Goal: Task Accomplishment & Management: Use online tool/utility

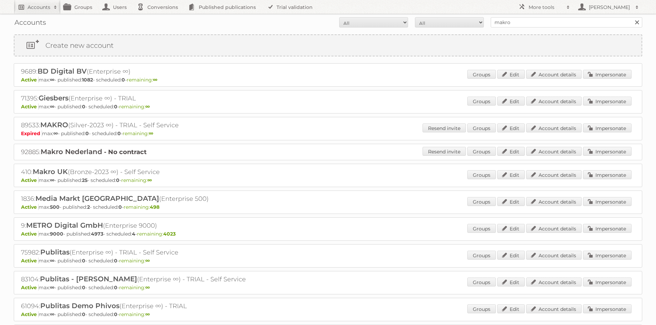
click at [49, 9] on h2 "Accounts" at bounding box center [39, 7] width 23 height 7
click at [497, 21] on input "makro" at bounding box center [566, 22] width 151 height 10
type input "a"
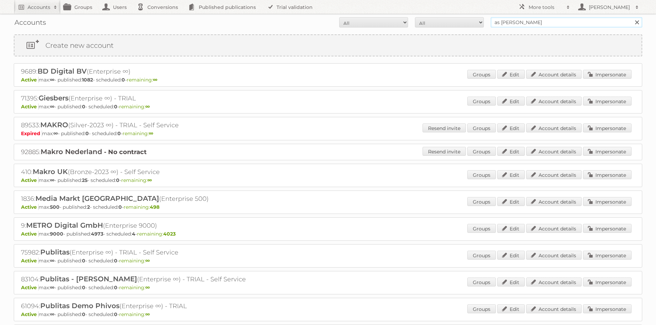
type input "as [PERSON_NAME]"
click at [631, 17] on input "Search" at bounding box center [636, 22] width 10 height 10
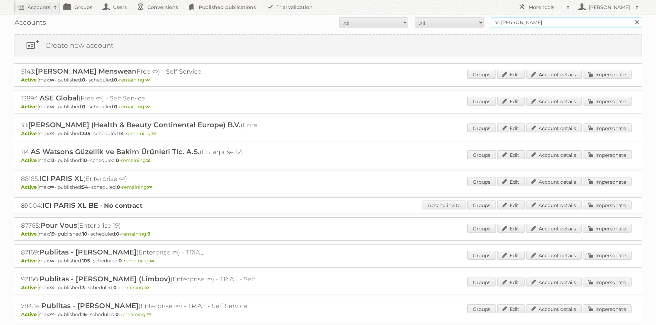
click at [504, 20] on input "as [PERSON_NAME]" at bounding box center [566, 22] width 151 height 10
click at [615, 129] on link "Impersonate" at bounding box center [607, 128] width 49 height 9
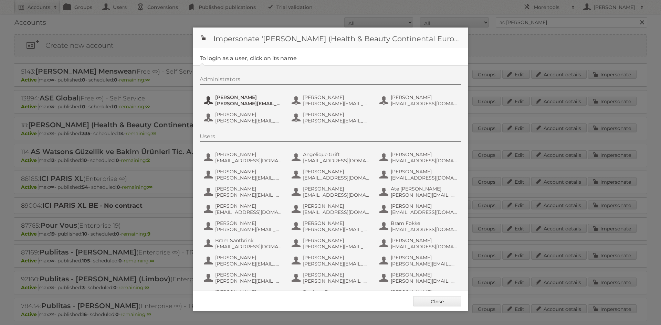
click at [217, 94] on button "Etienne Nauta e.nauta@nl.aswatson.com" at bounding box center [243, 101] width 81 height 14
